Goal: Transaction & Acquisition: Purchase product/service

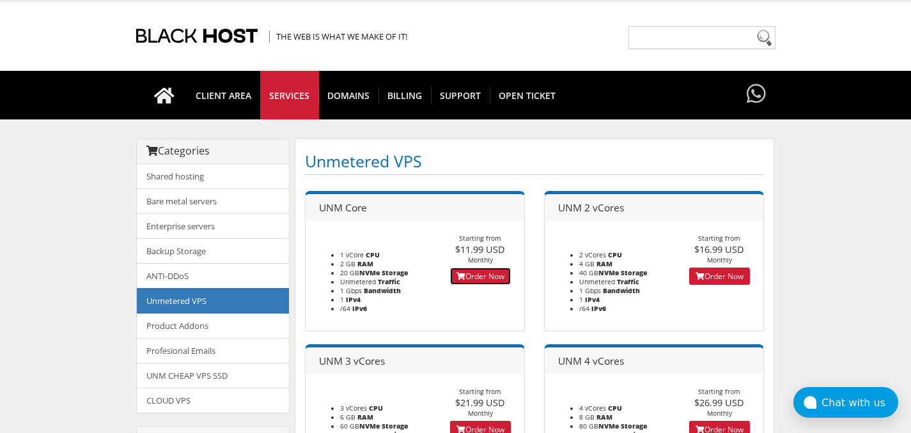
click at [477, 277] on link "Order Now" at bounding box center [480, 276] width 61 height 17
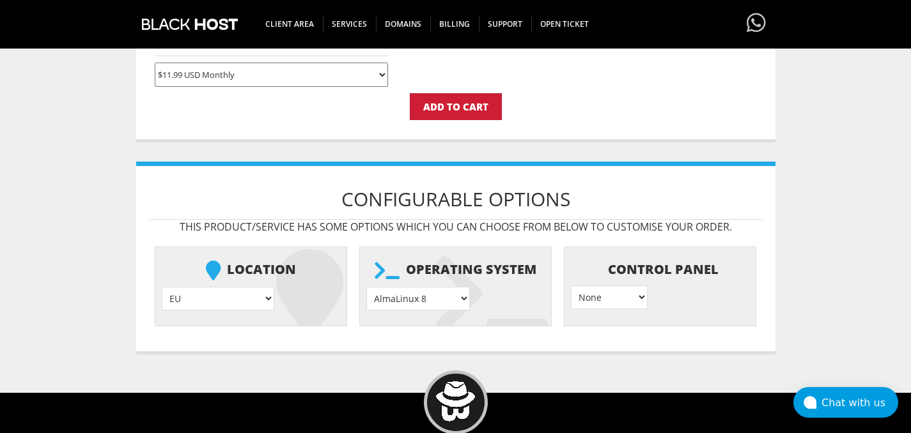
scroll to position [414, 0]
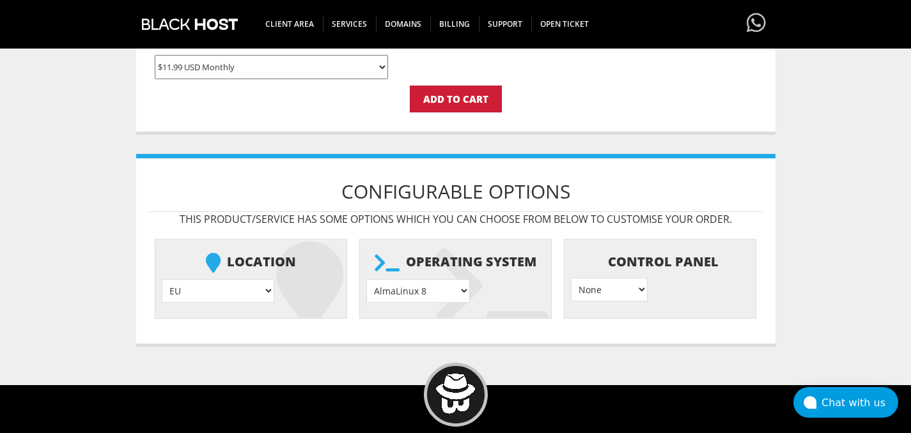
type input "[EMAIL_ADDRESS][DOMAIN_NAME]"
click at [203, 292] on select "EU } [GEOGRAPHIC_DATA] } [GEOGRAPHIC_DATA] } [GEOGRAPHIC_DATA] } [GEOGRAPHIC_DA…" at bounding box center [218, 291] width 113 height 24
click at [421, 292] on select "AlmaLinux 8 } AlmaLinux 9 } AlmaLinux 10 } Rocky Linux 8 } Rocky Linux 9 } Cent…" at bounding box center [418, 291] width 104 height 24
click at [182, 288] on select "EU } [GEOGRAPHIC_DATA] } [GEOGRAPHIC_DATA] } [GEOGRAPHIC_DATA] } [GEOGRAPHIC_DA…" at bounding box center [218, 291] width 113 height 24
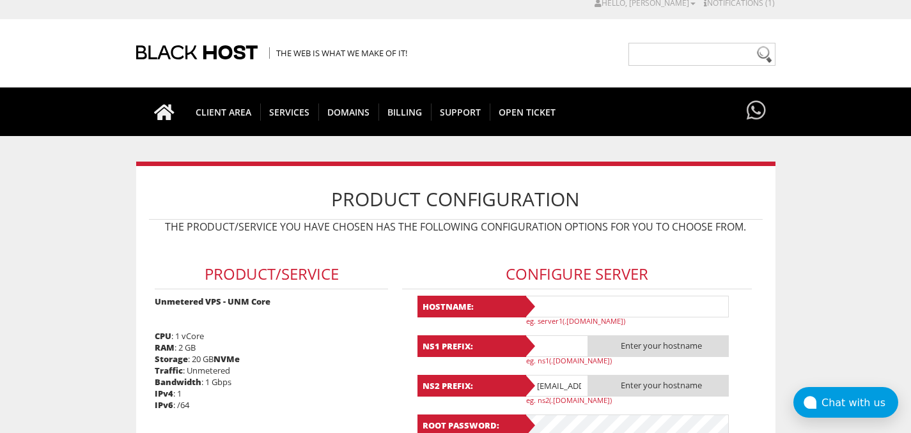
scroll to position [0, 0]
